Goal: Information Seeking & Learning: Find specific fact

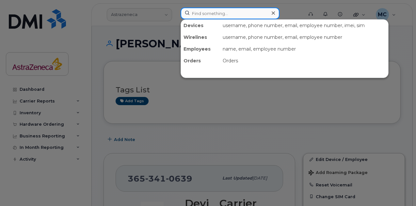
click at [230, 12] on input at bounding box center [229, 14] width 99 height 12
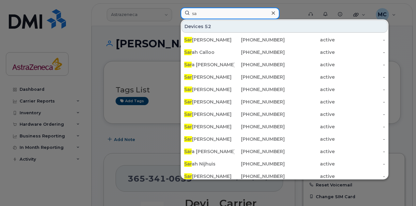
type input "s"
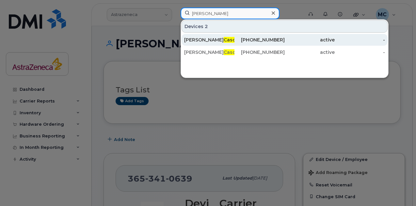
type input "casola"
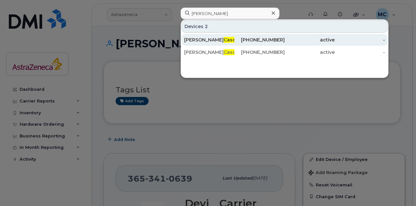
click at [265, 39] on div "437-286-2367" at bounding box center [259, 40] width 50 height 7
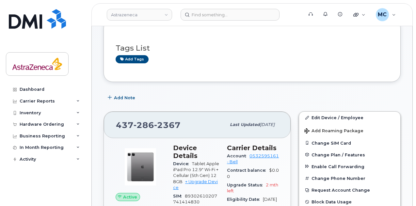
scroll to position [65, 0]
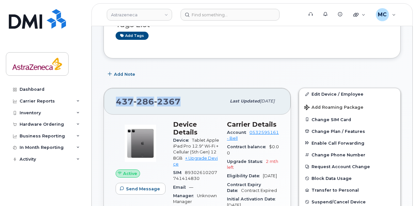
drag, startPoint x: 179, startPoint y: 102, endPoint x: 108, endPoint y: 101, distance: 71.2
click at [108, 101] on div "[PHONE_NUMBER] Last updated [DATE]" at bounding box center [197, 101] width 187 height 26
copy span "[PHONE_NUMBER]"
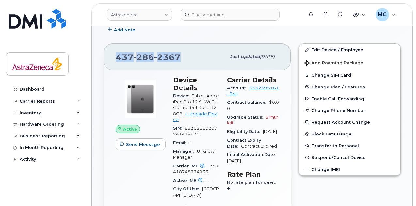
scroll to position [131, 0]
